Goal: Transaction & Acquisition: Purchase product/service

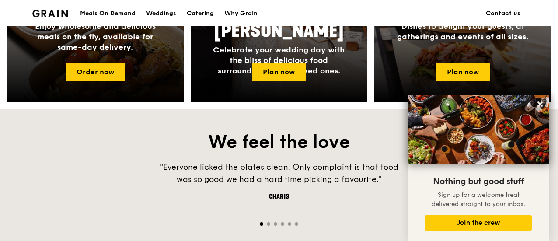
scroll to position [481, 0]
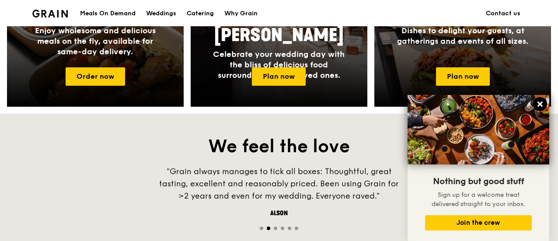
click at [543, 106] on icon at bounding box center [540, 104] width 8 height 8
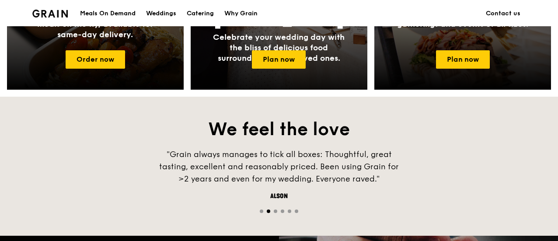
scroll to position [568, 0]
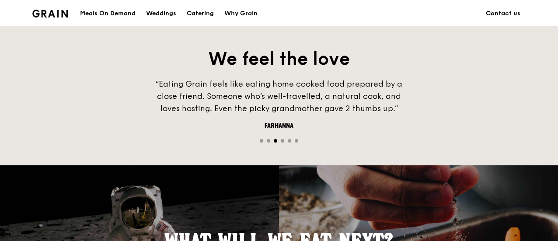
click at [105, 12] on div "Meals On Demand" at bounding box center [107, 13] width 55 height 26
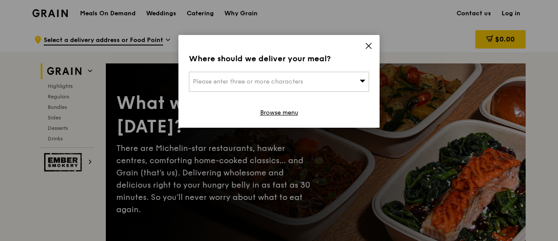
drag, startPoint x: 368, startPoint y: 49, endPoint x: 364, endPoint y: 67, distance: 18.4
click at [368, 49] on icon at bounding box center [368, 46] width 8 height 8
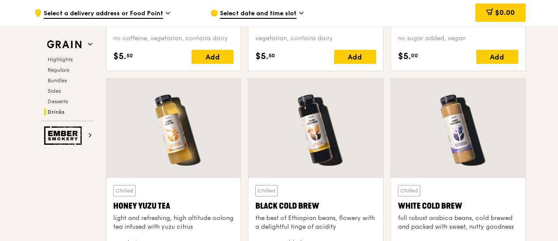
scroll to position [3447, 0]
